Goal: Find specific page/section: Find specific page/section

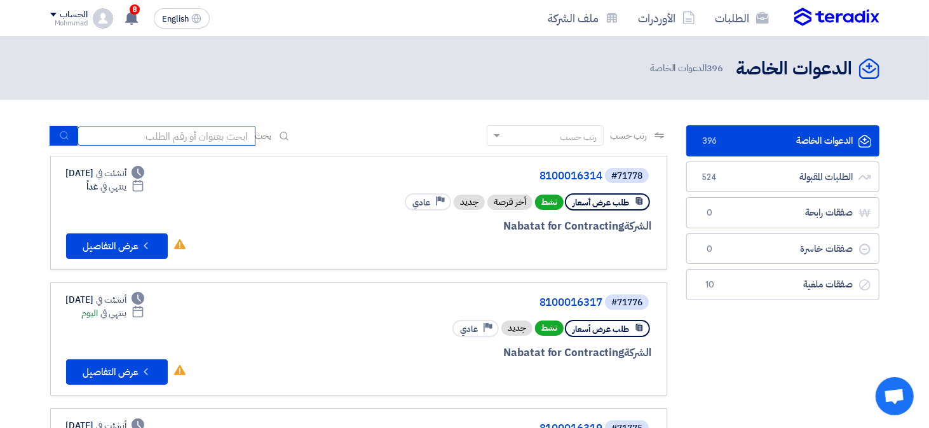
click at [165, 130] on input at bounding box center [167, 135] width 178 height 19
paste input "71727"
type input "71727"
click at [58, 127] on button "submit" at bounding box center [64, 136] width 28 height 20
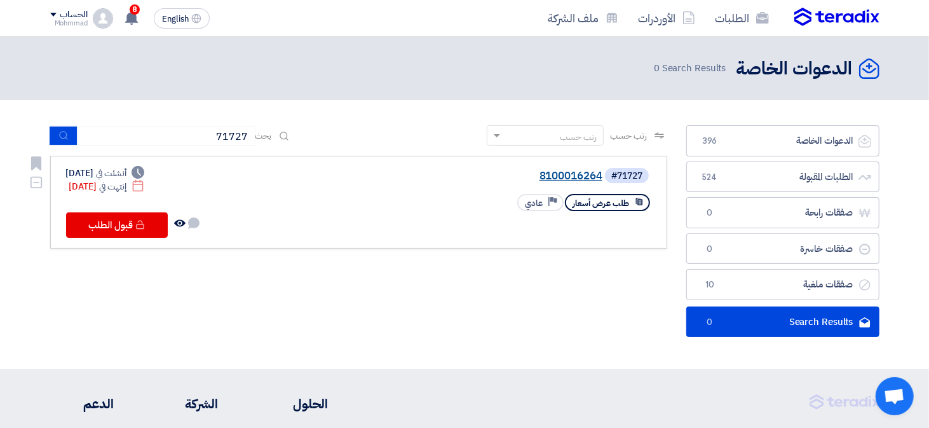
click at [551, 178] on link "8100016264" at bounding box center [475, 175] width 254 height 11
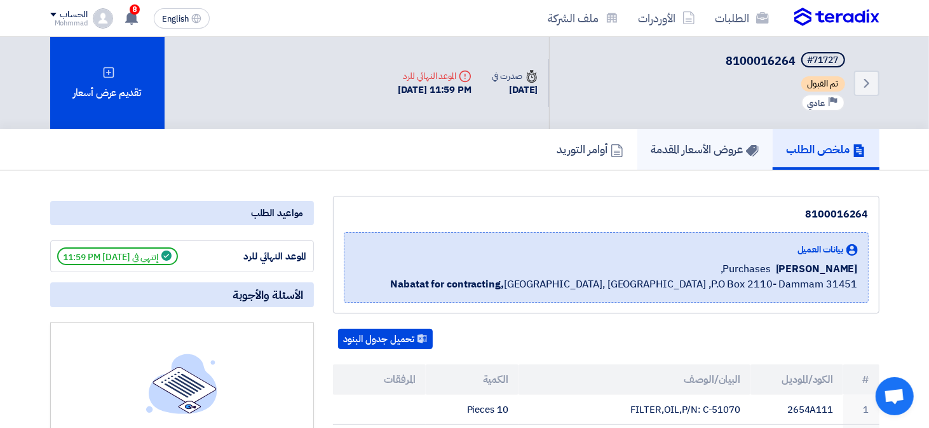
click at [699, 154] on h5 "عروض الأسعار المقدمة" at bounding box center [704, 149] width 107 height 15
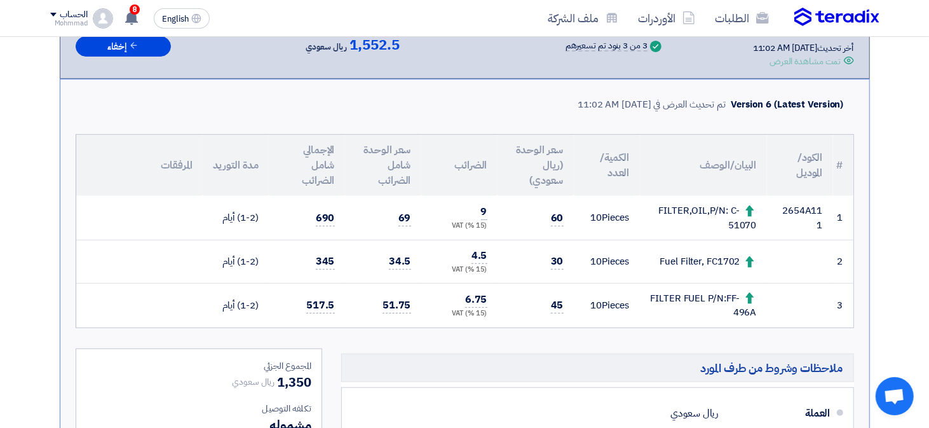
scroll to position [254, 0]
